Goal: Information Seeking & Learning: Check status

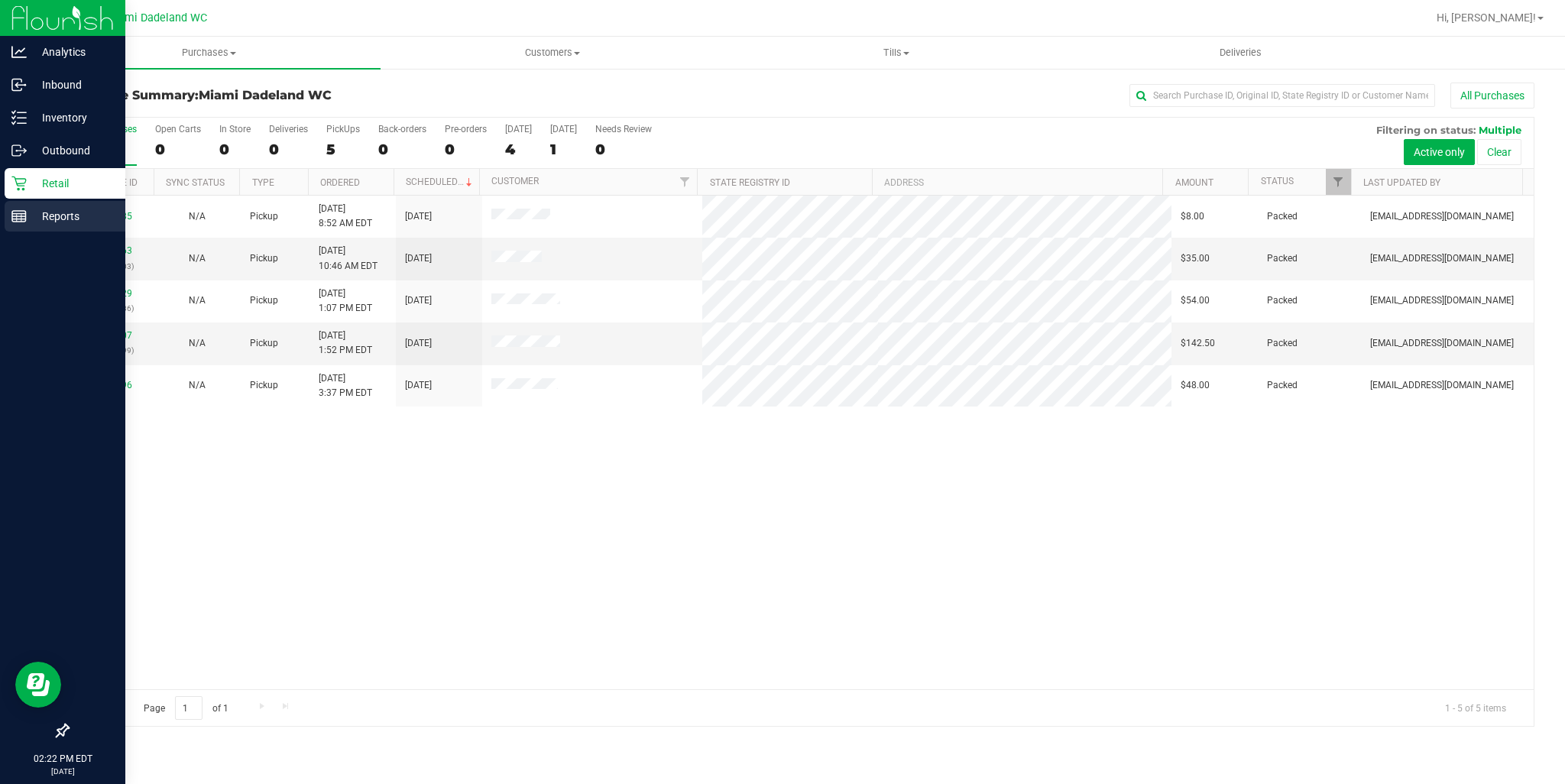
click at [20, 221] on icon at bounding box center [20, 216] width 15 height 15
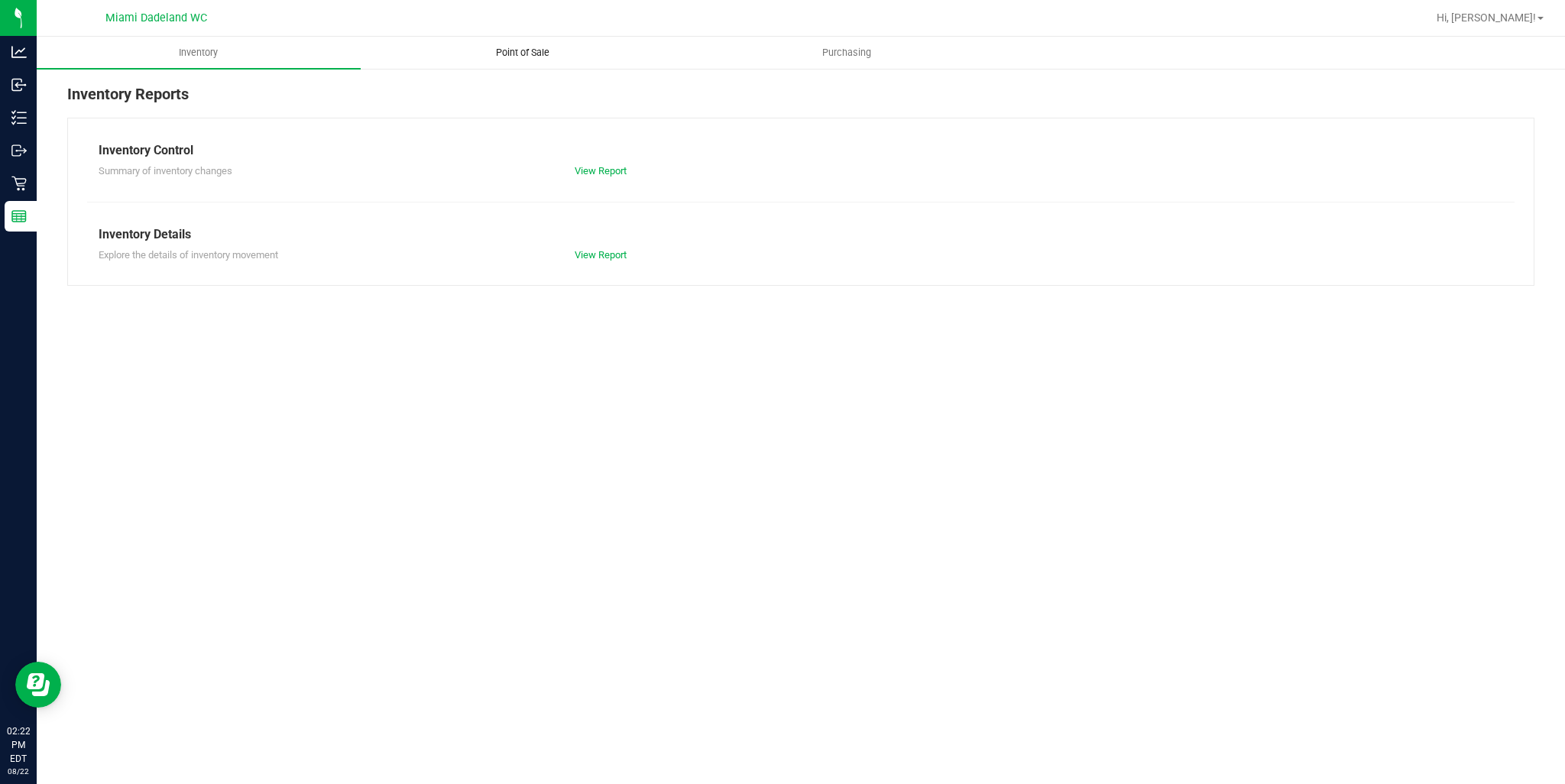
click at [543, 53] on span "Point of Sale" at bounding box center [523, 53] width 95 height 14
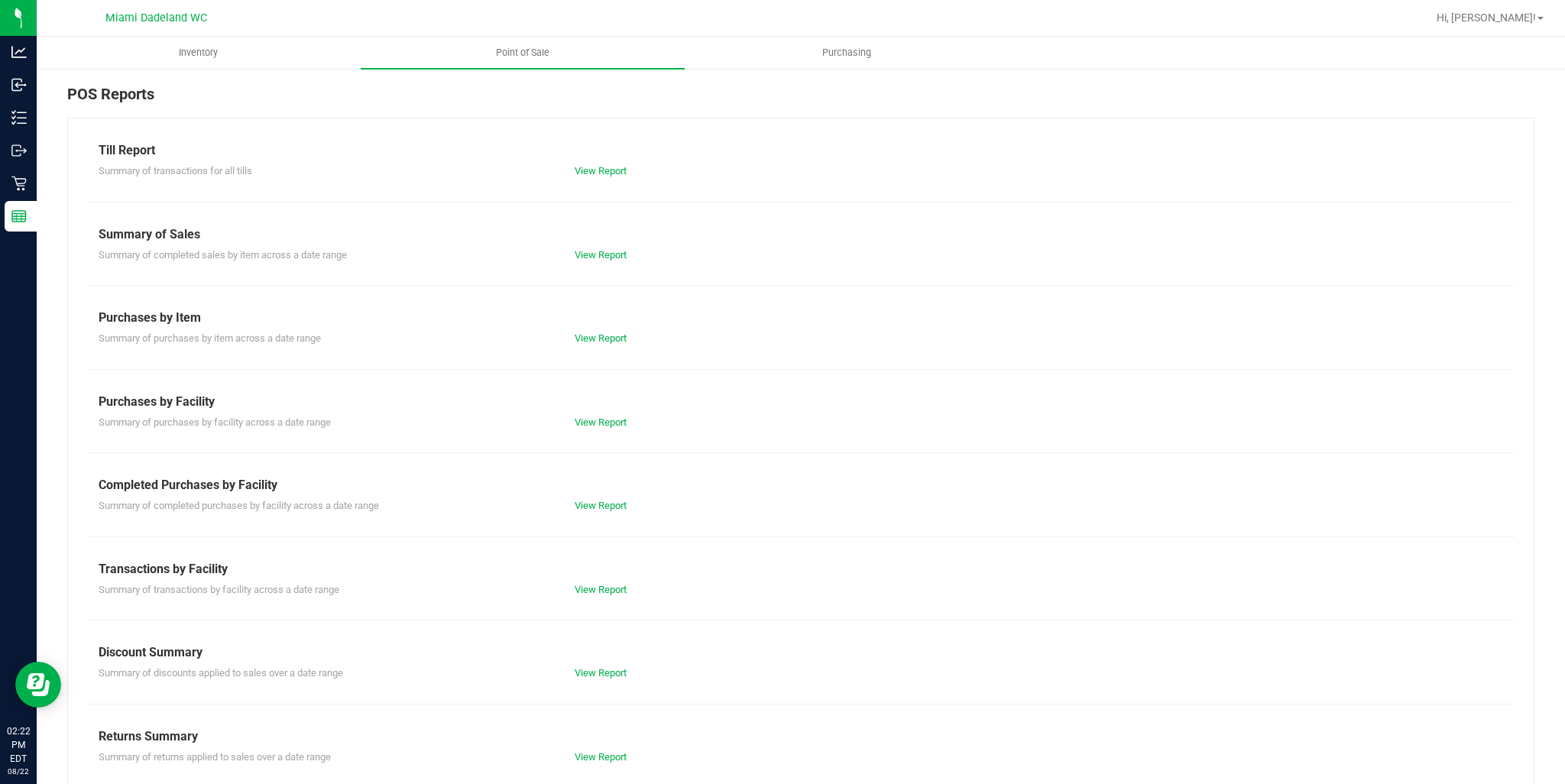
click at [620, 512] on div "Till Report Summary of transactions for all tills View Report Summary of Sales …" at bounding box center [800, 452] width 1467 height 669
click at [607, 507] on link "View Report" at bounding box center [600, 506] width 52 height 12
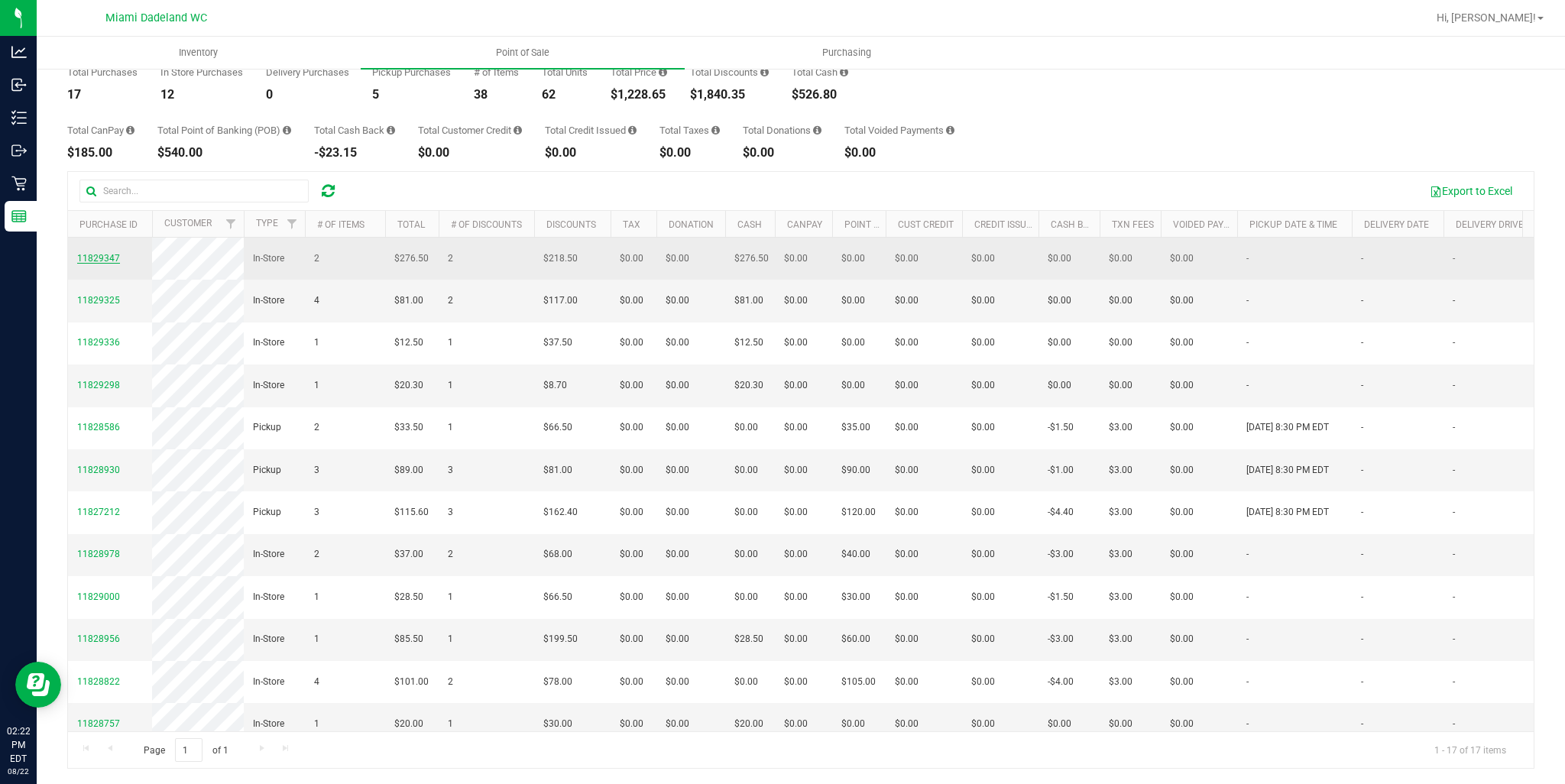
click at [95, 260] on span "11829347" at bounding box center [98, 258] width 42 height 11
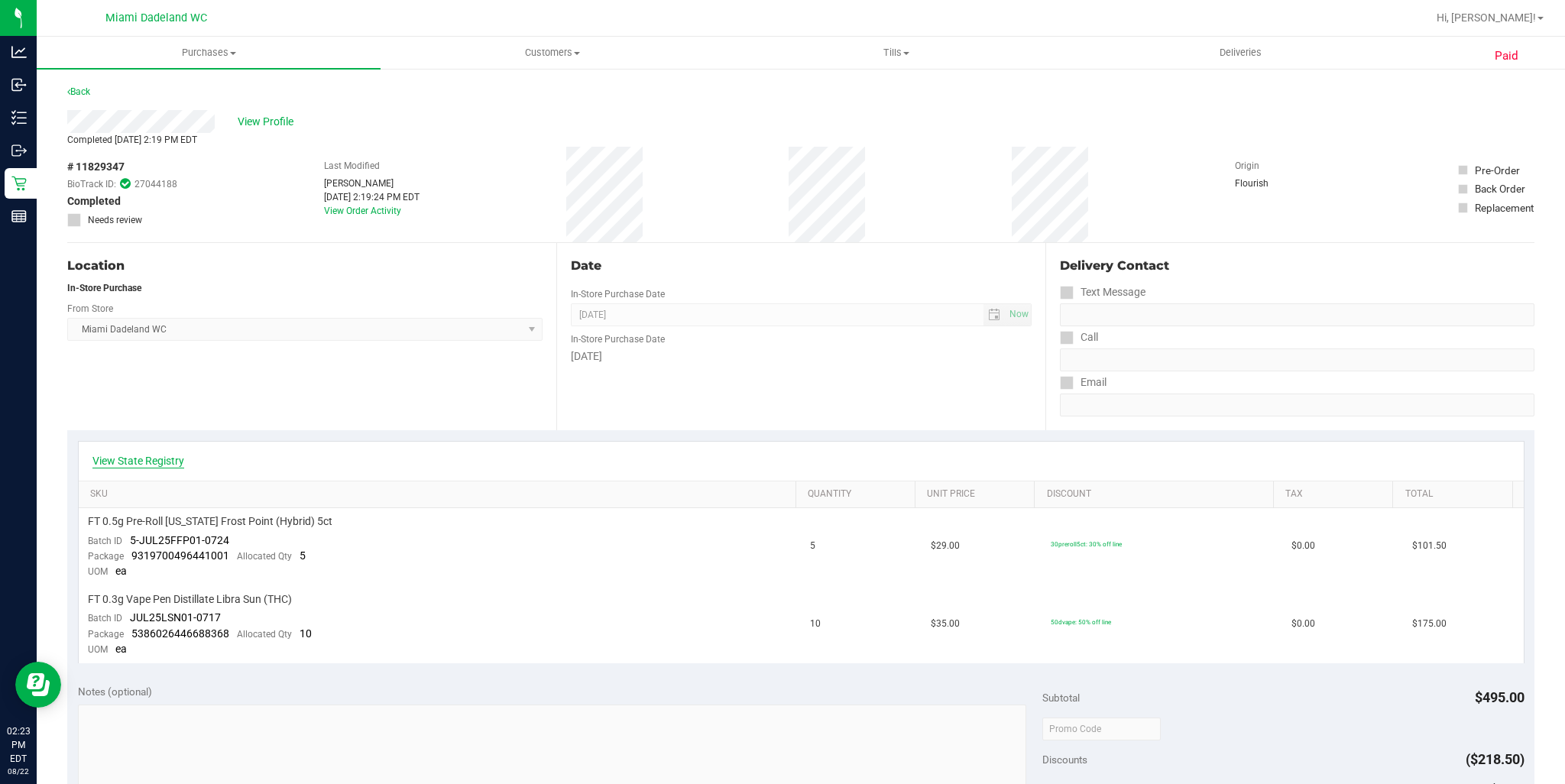
click at [158, 456] on link "View State Registry" at bounding box center [138, 461] width 92 height 15
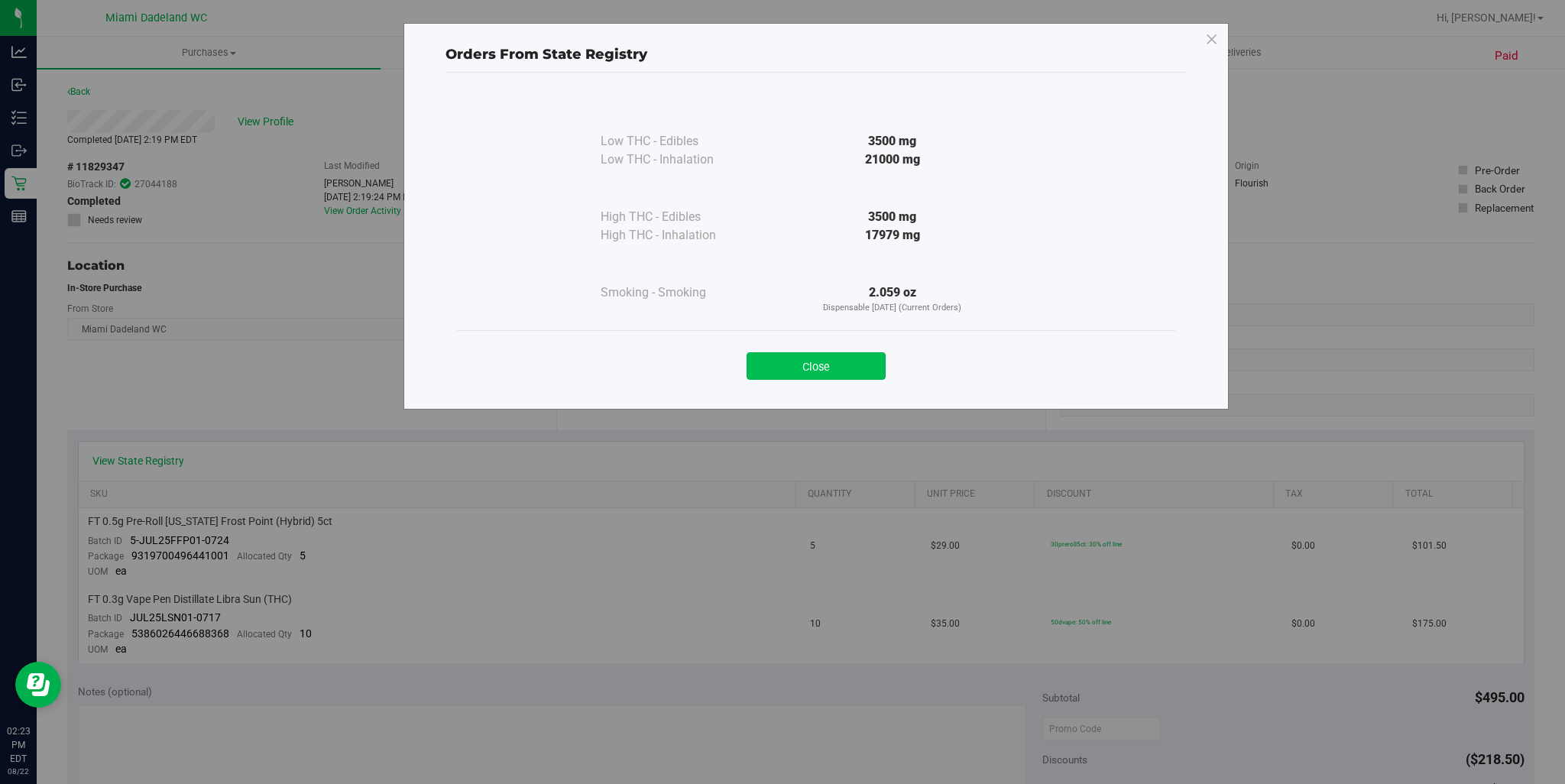
click at [823, 364] on button "Close" at bounding box center [816, 366] width 139 height 27
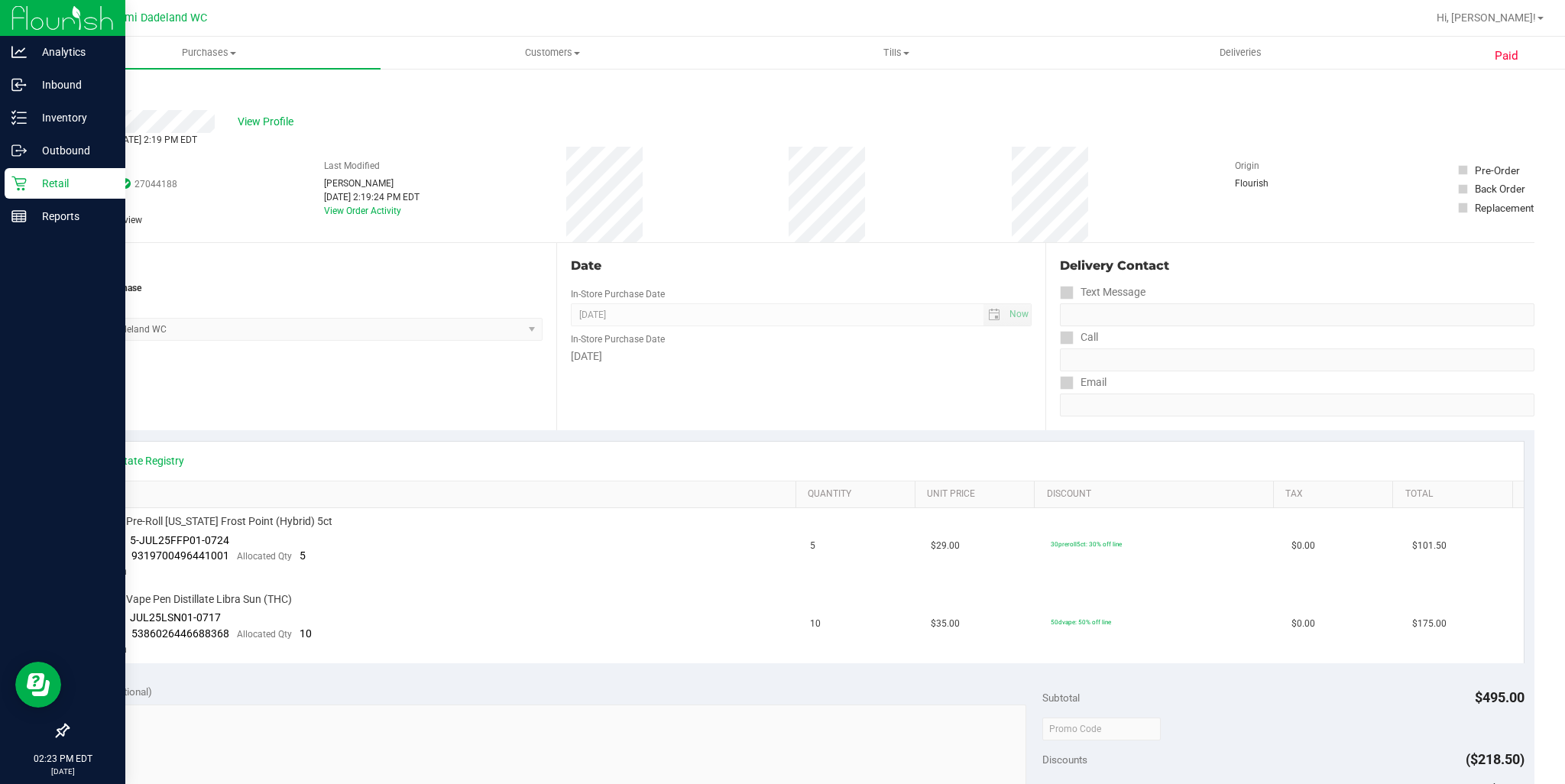
click at [38, 172] on div "Retail" at bounding box center [65, 183] width 121 height 31
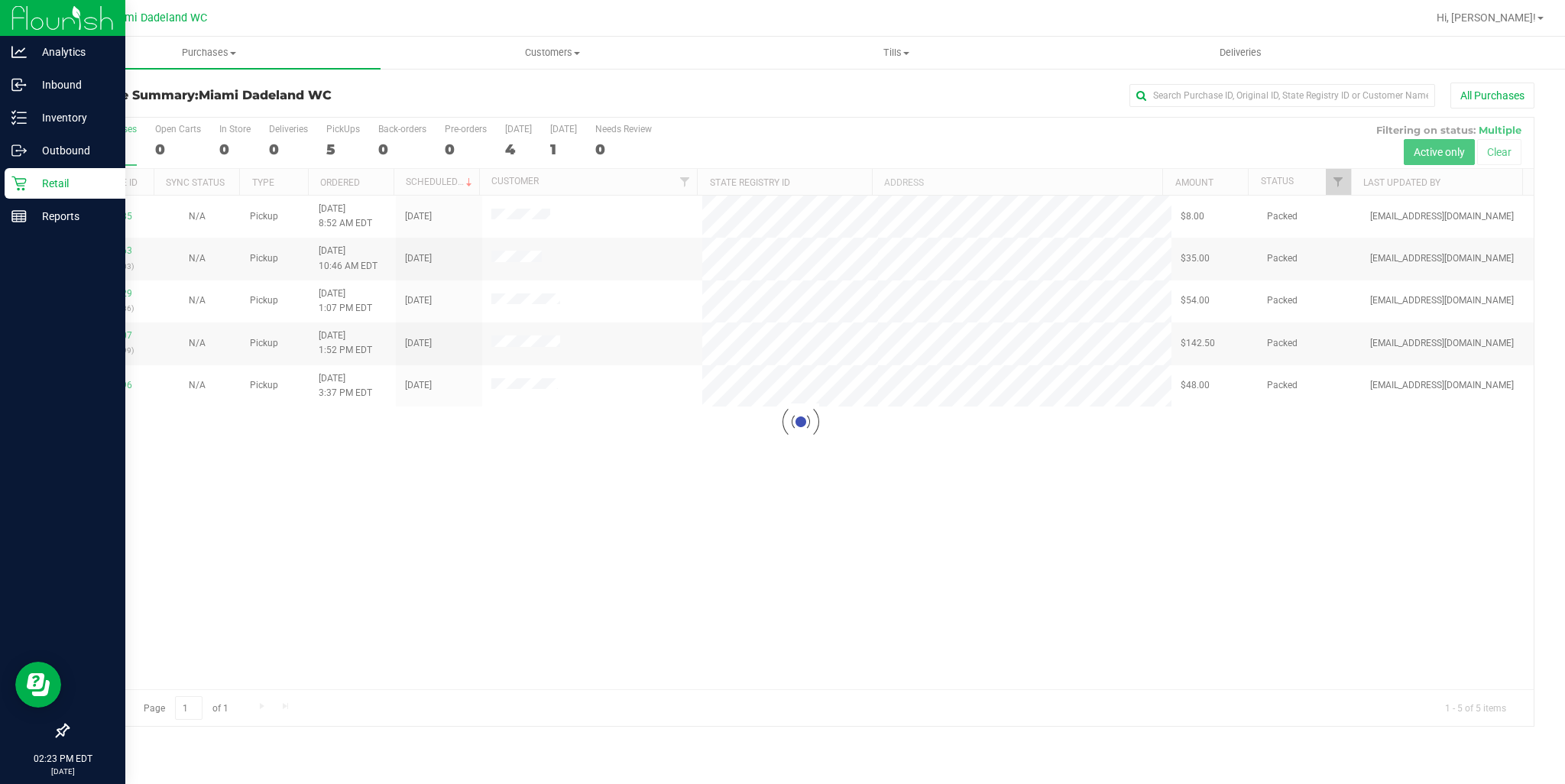
click at [48, 198] on div "Retail" at bounding box center [65, 183] width 121 height 31
click at [49, 217] on p "Reports" at bounding box center [73, 216] width 92 height 19
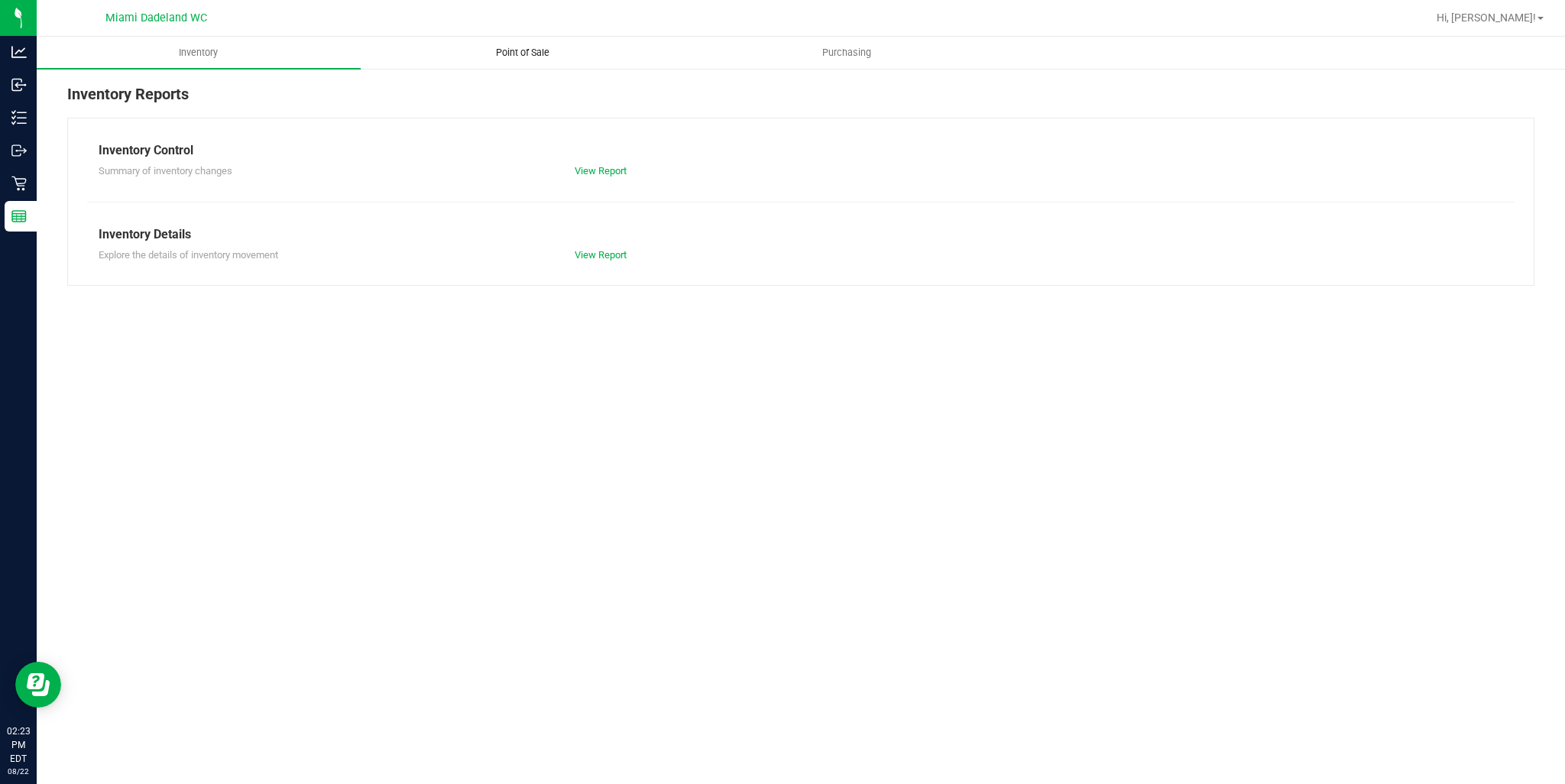
click at [503, 58] on span "Point of Sale" at bounding box center [523, 53] width 95 height 14
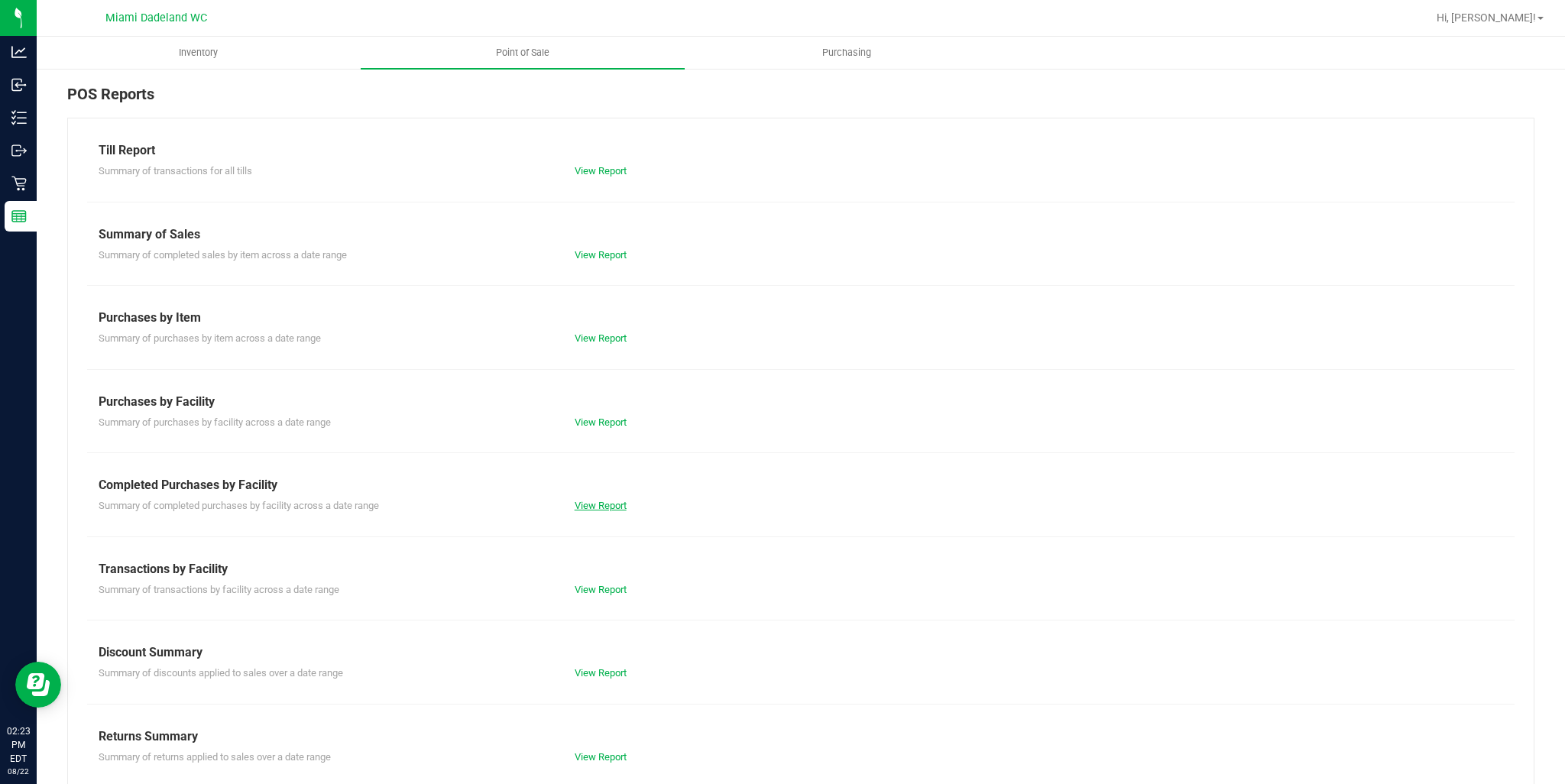
click at [592, 506] on link "View Report" at bounding box center [600, 506] width 52 height 12
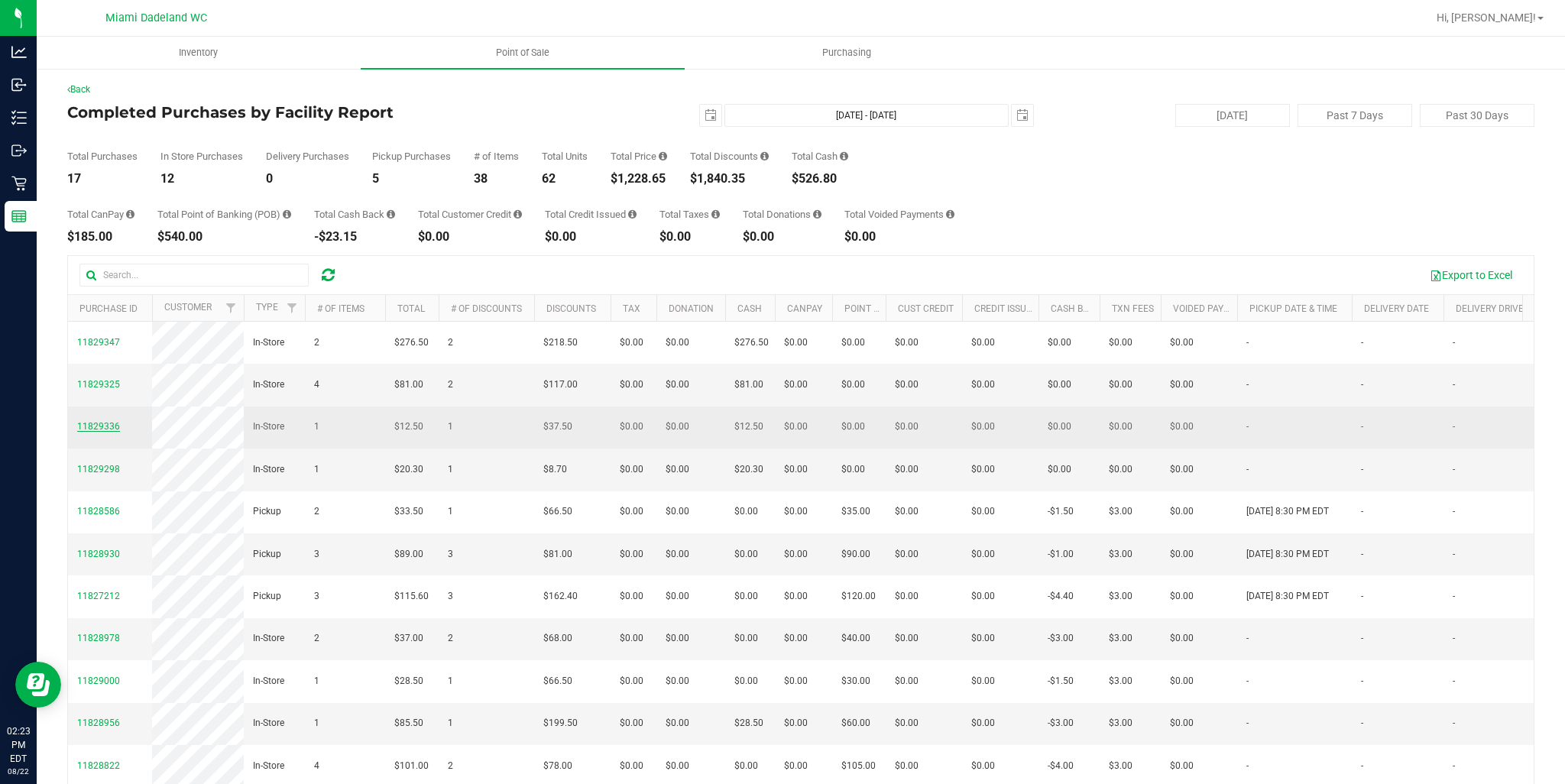
click at [98, 432] on span "11829336" at bounding box center [98, 426] width 42 height 11
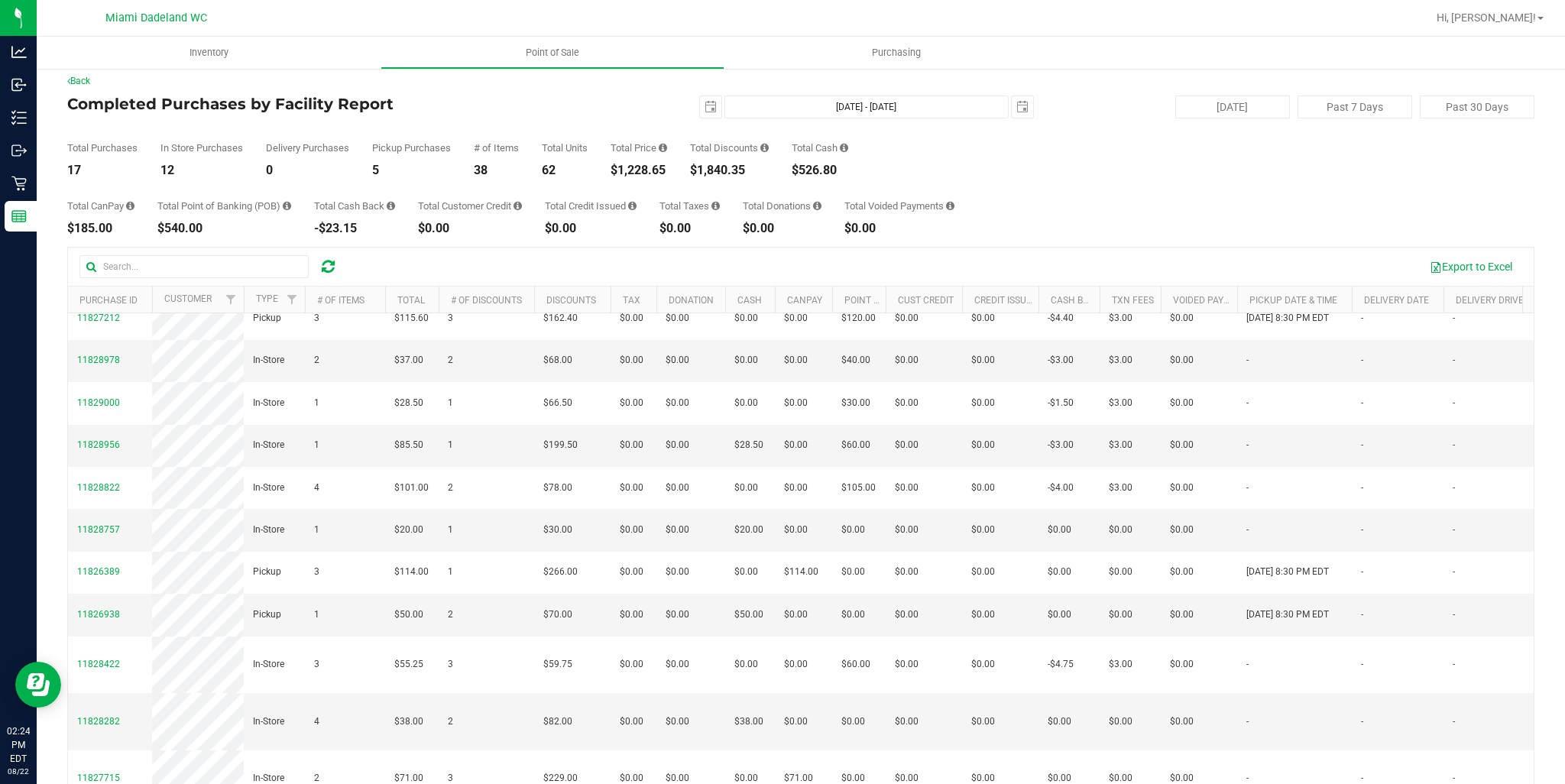
scroll to position [229, 0]
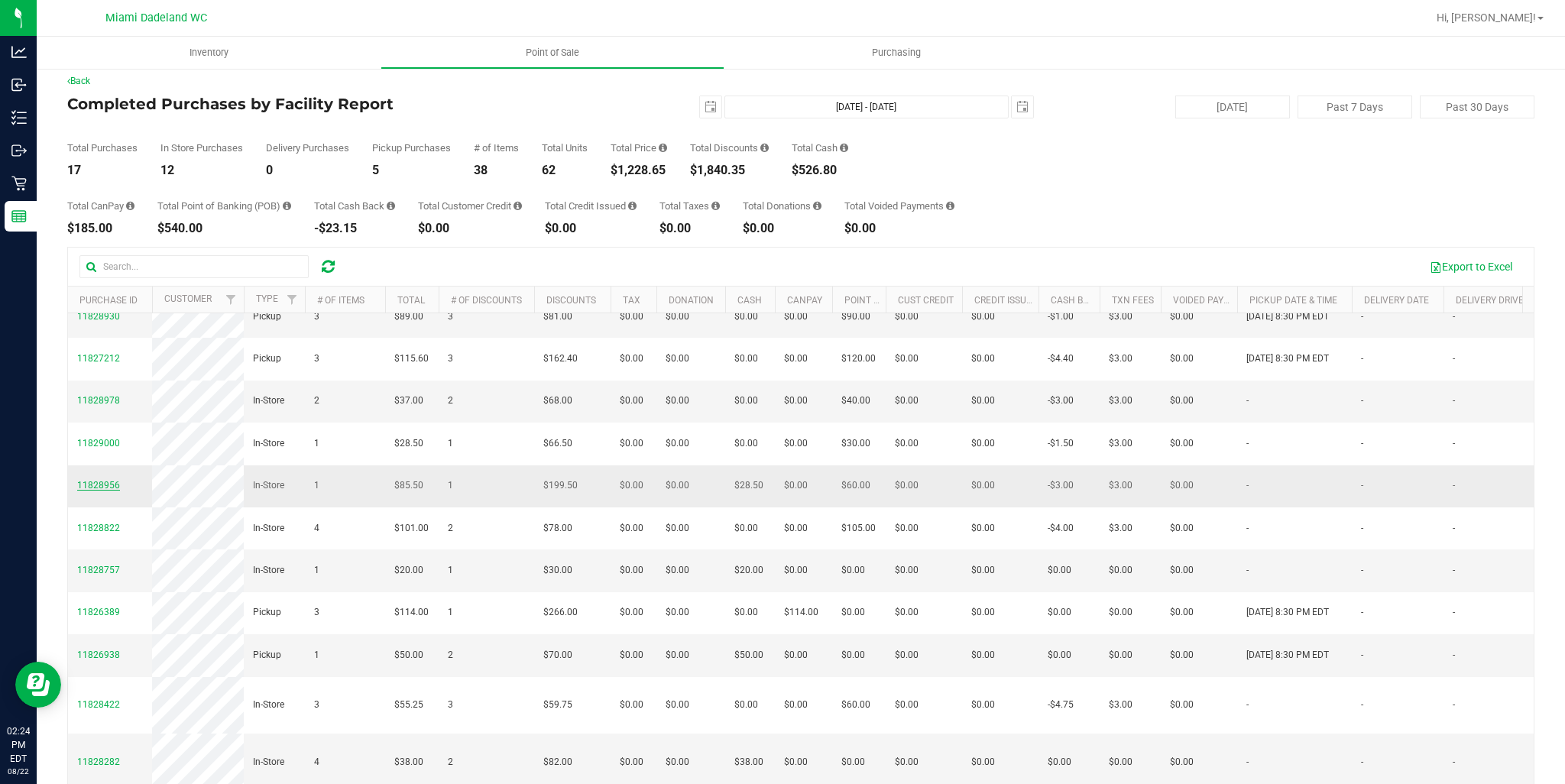
click at [111, 490] on span "11828956" at bounding box center [98, 484] width 42 height 11
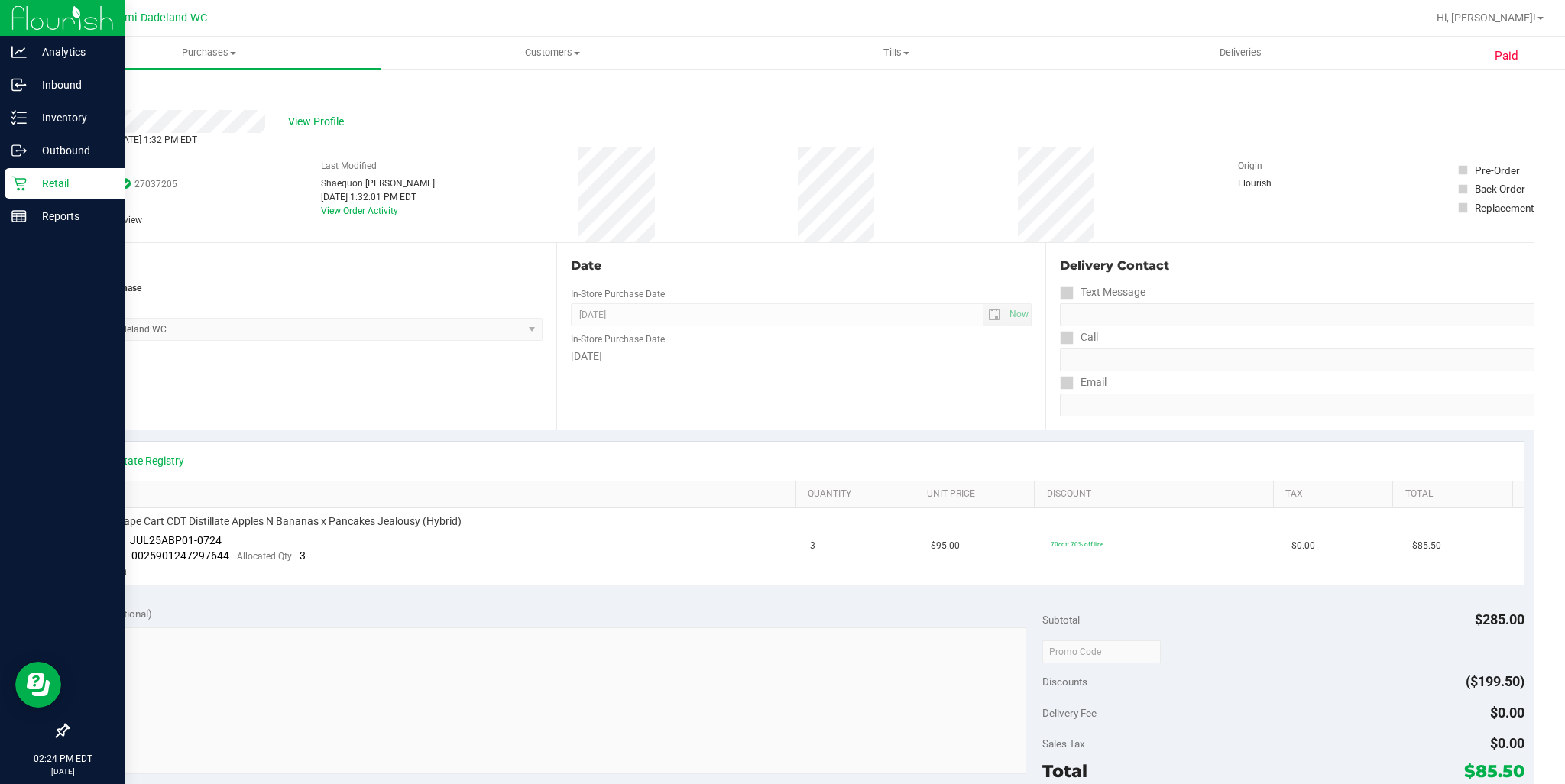
click at [27, 181] on p "Retail" at bounding box center [73, 183] width 92 height 19
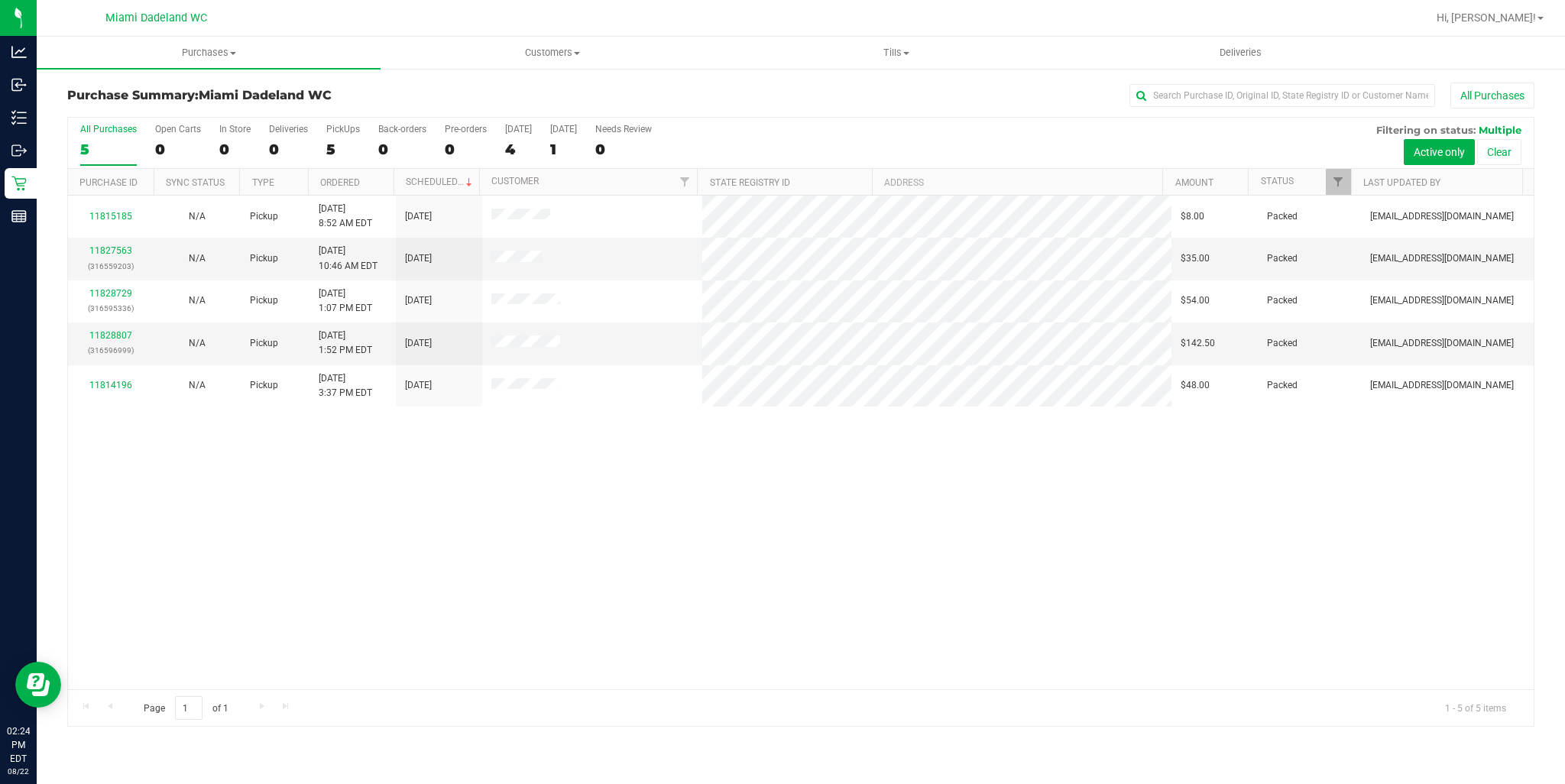
click at [657, 524] on div "11815185 N/A Pickup [DATE] 8:52 AM EDT 8/23/2025 $8.00 Packed [EMAIL_ADDRESS][D…" at bounding box center [800, 442] width 1466 height 494
